Goal: Task Accomplishment & Management: Manage account settings

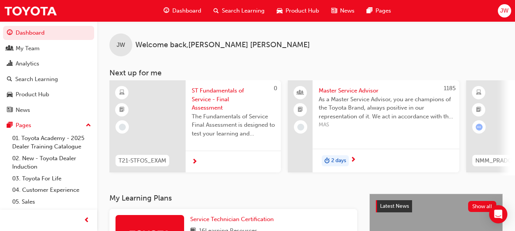
click at [503, 14] on span "JW" at bounding box center [504, 10] width 8 height 9
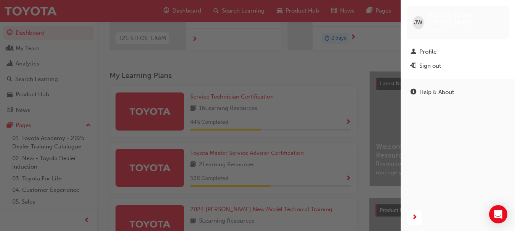
scroll to position [131, 0]
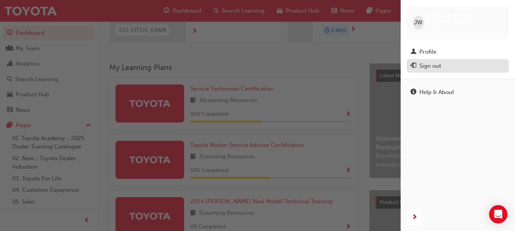
click at [421, 62] on div "Sign out" at bounding box center [430, 66] width 22 height 9
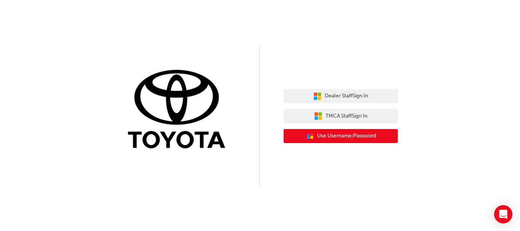
click at [336, 134] on span "Use Username/Password" at bounding box center [346, 136] width 59 height 9
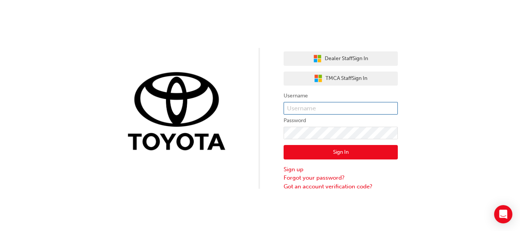
click at [311, 113] on input "text" at bounding box center [341, 108] width 114 height 13
